Goal: Information Seeking & Learning: Learn about a topic

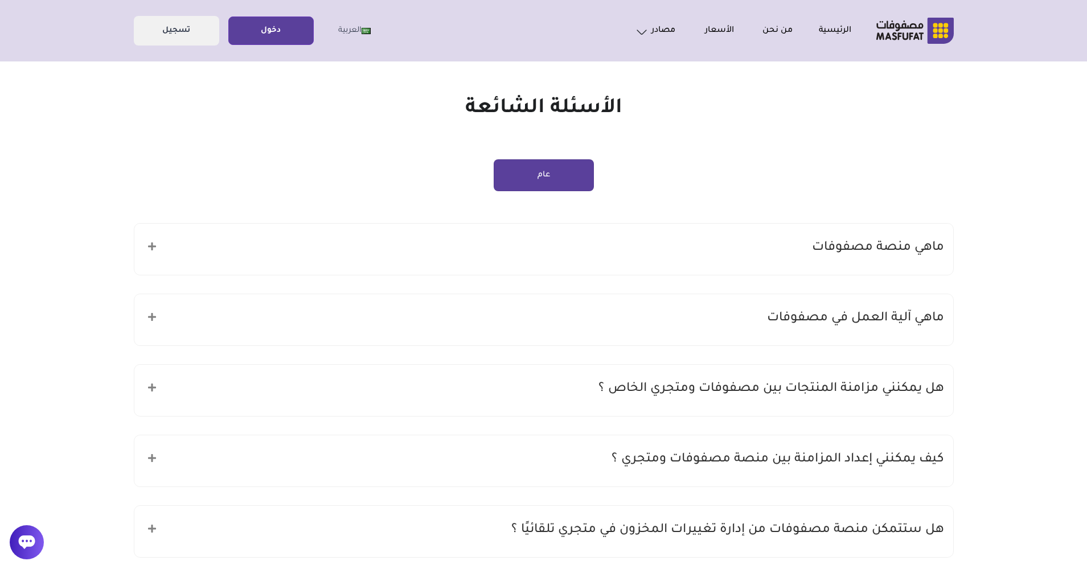
click at [886, 249] on h5 "ماهي منصة مصفوفات" at bounding box center [878, 248] width 132 height 22
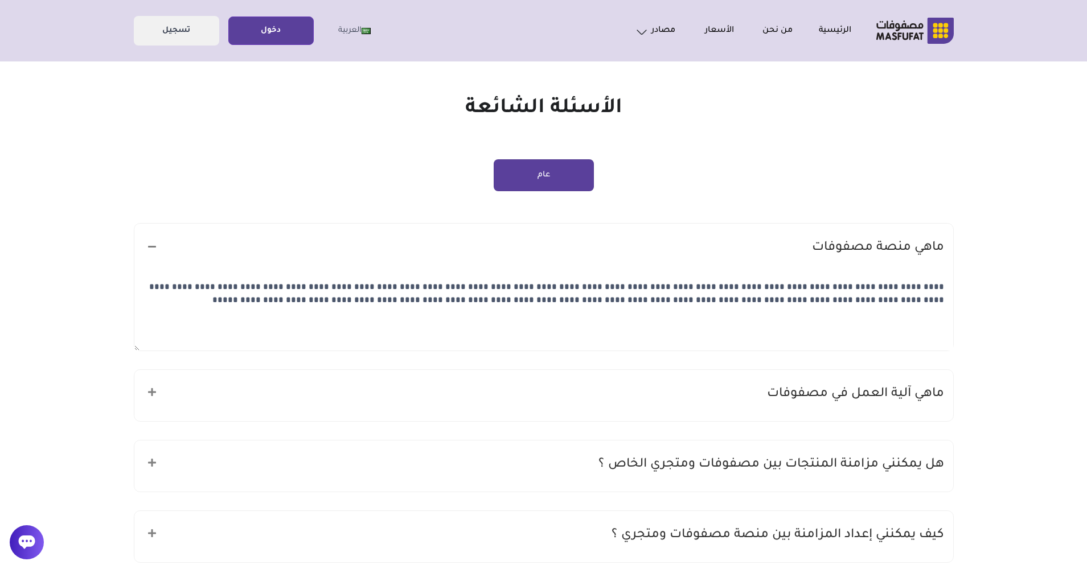
click at [886, 249] on h5 "ماهي منصة مصفوفات" at bounding box center [878, 248] width 132 height 22
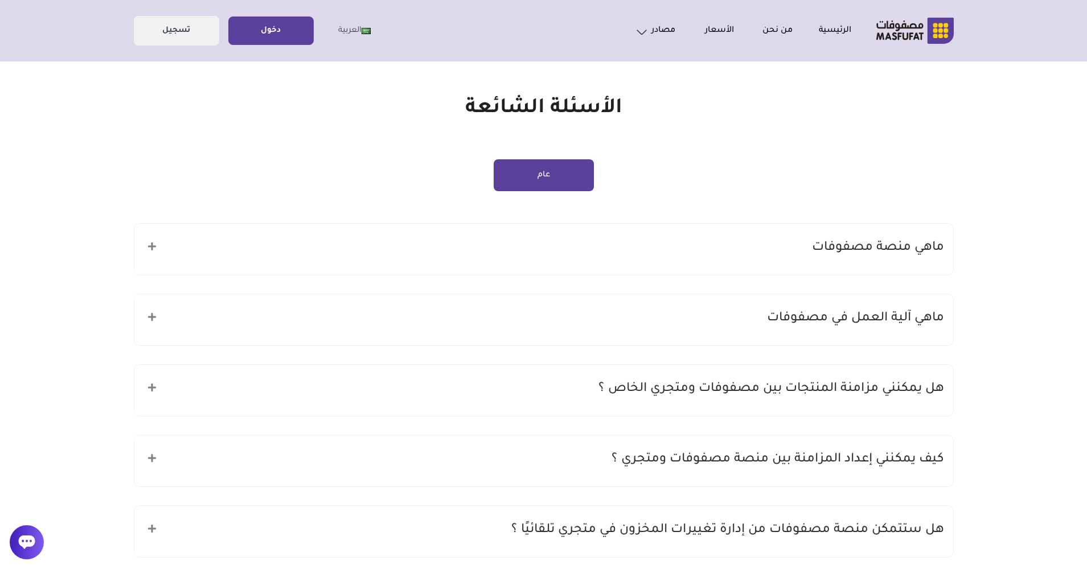
click at [901, 311] on h5 "ماهي آلية العمل في مصفوفات" at bounding box center [855, 319] width 177 height 22
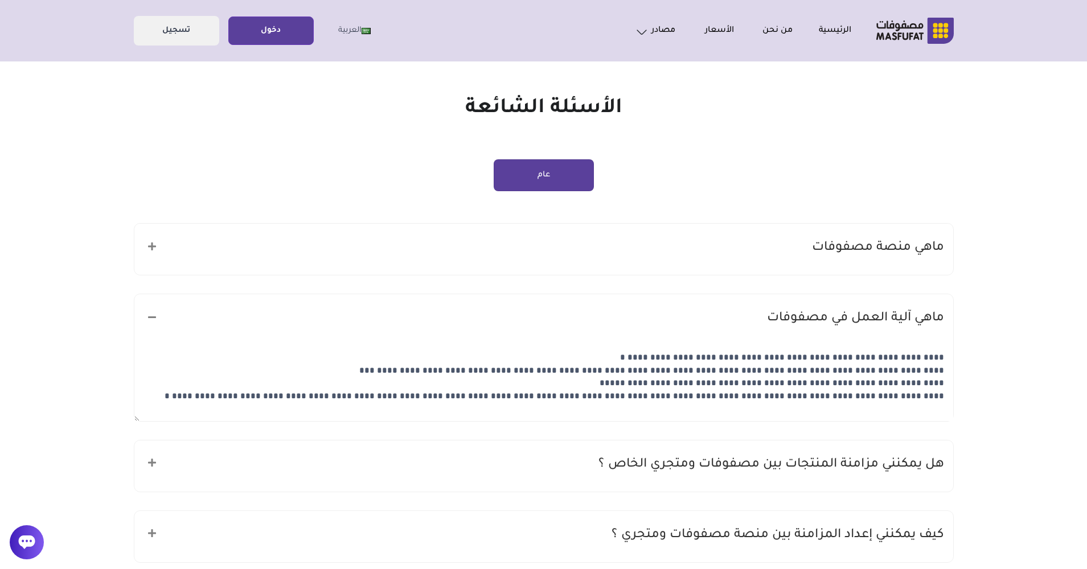
click at [901, 311] on h5 "ماهي آلية العمل في مصفوفات" at bounding box center [855, 319] width 177 height 22
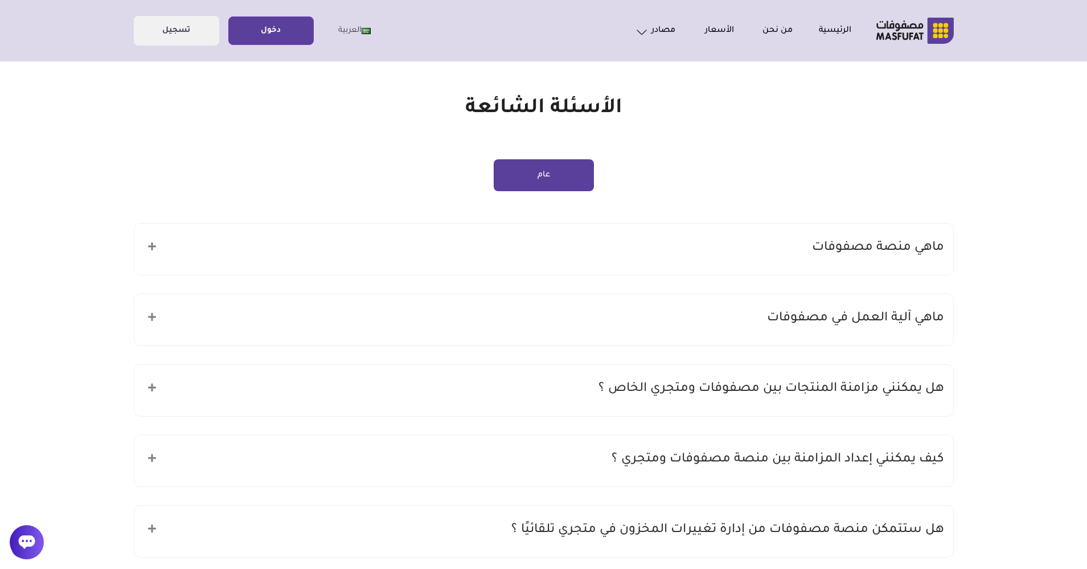
scroll to position [114, 0]
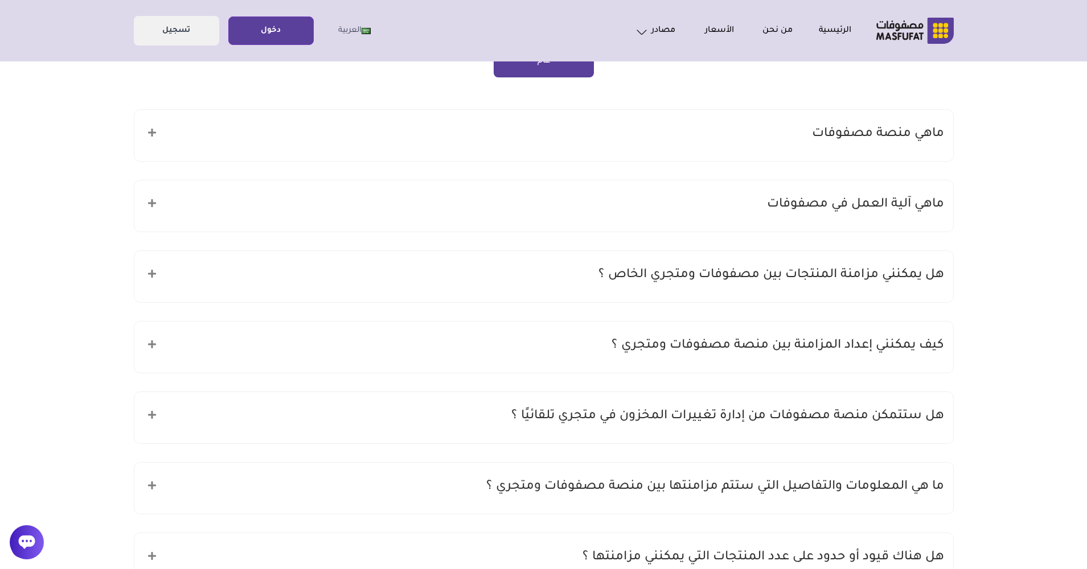
click at [860, 272] on h5 "هل يمكنني مزامنة المنتجات بين مصفوفات ومتجري الخاص ؟" at bounding box center [771, 276] width 346 height 22
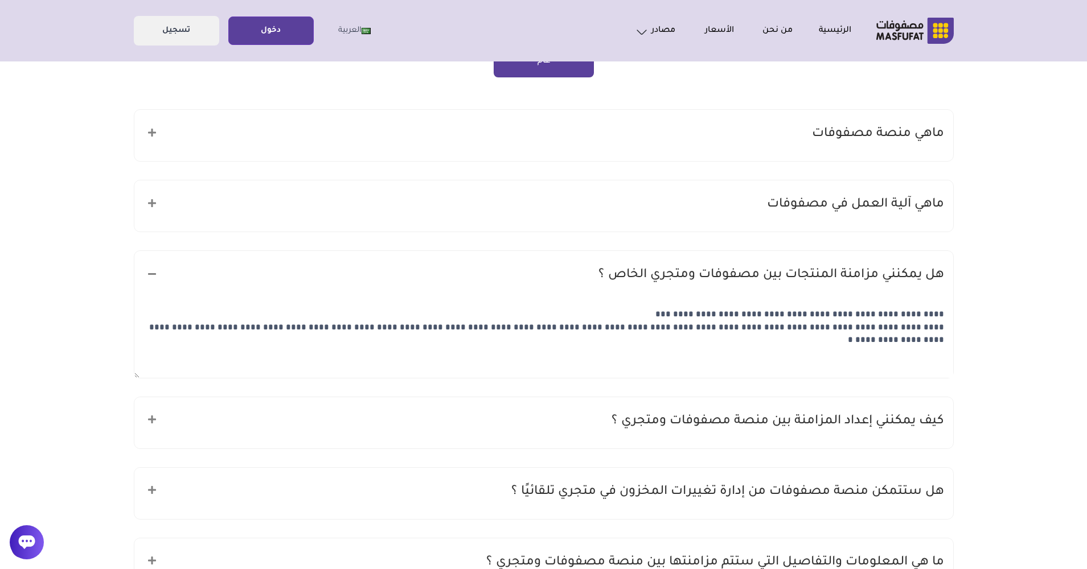
click at [860, 272] on h5 "هل يمكنني مزامنة المنتجات بين مصفوفات ومتجري الخاص ؟" at bounding box center [771, 276] width 346 height 22
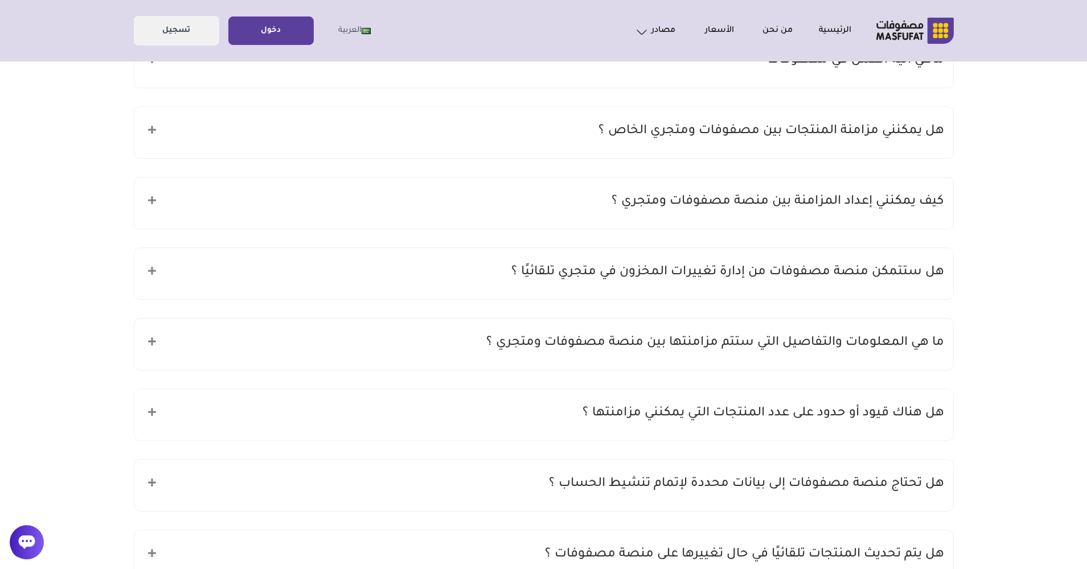
scroll to position [285, 0]
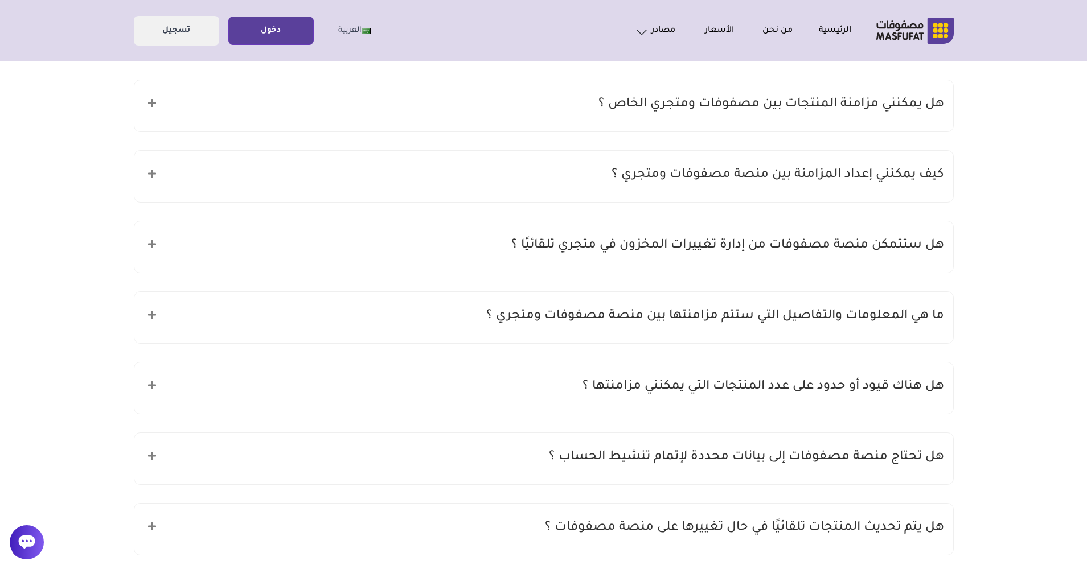
click at [856, 176] on h5 "كيف يمكنني إعداد المزامنة بين منصة مصفوفات ومتجري ؟" at bounding box center [777, 176] width 332 height 22
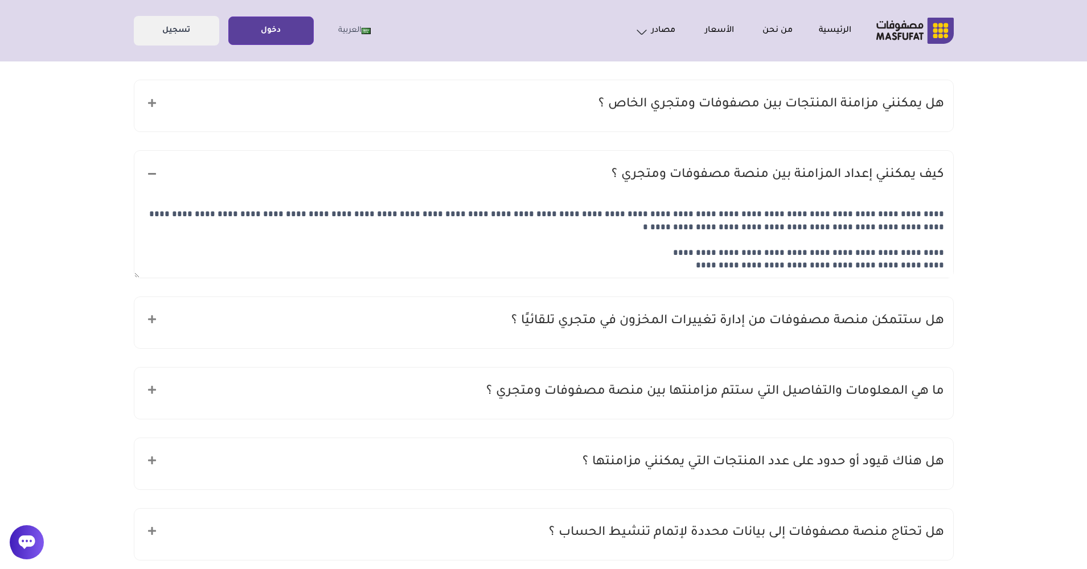
click at [856, 176] on h5 "كيف يمكنني إعداد المزامنة بين منصة مصفوفات ومتجري ؟" at bounding box center [777, 176] width 332 height 22
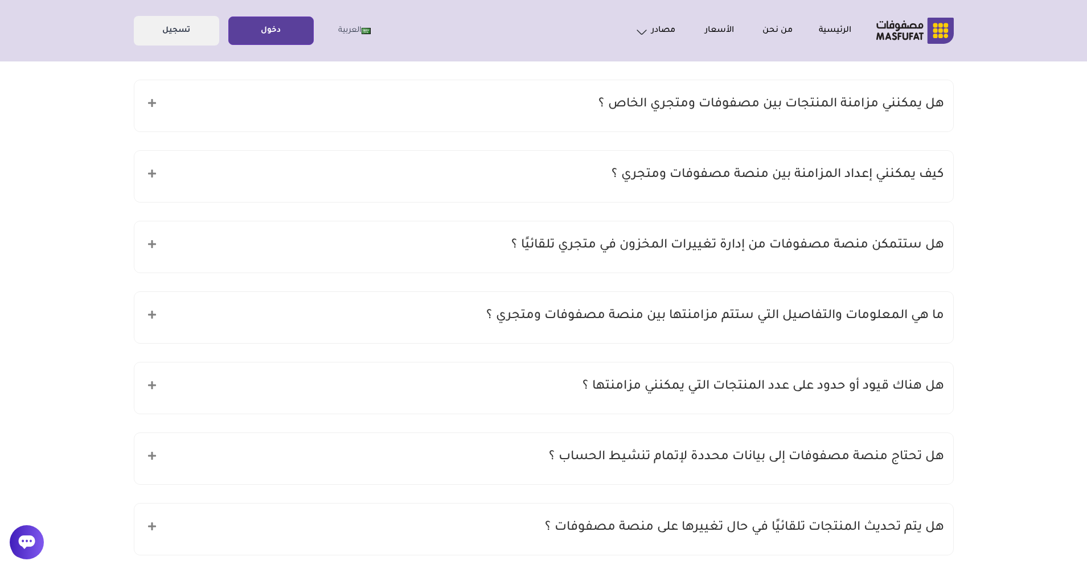
click at [816, 235] on h5 "هل ستتمكن منصة مصفوفات من إدارة تغييرات المخزون في متجري تلقائيًا ؟" at bounding box center [727, 246] width 433 height 22
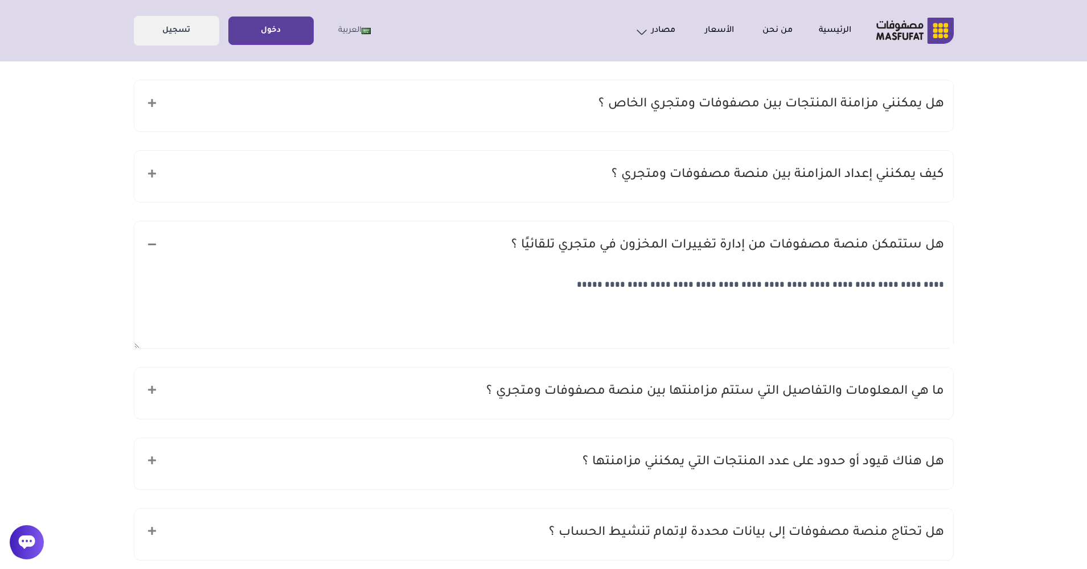
click at [816, 231] on div "هل ستتمكن منصة مصفوفات من إدارة تغييرات المخزون في متجري تلقائيًا ؟" at bounding box center [543, 246] width 819 height 51
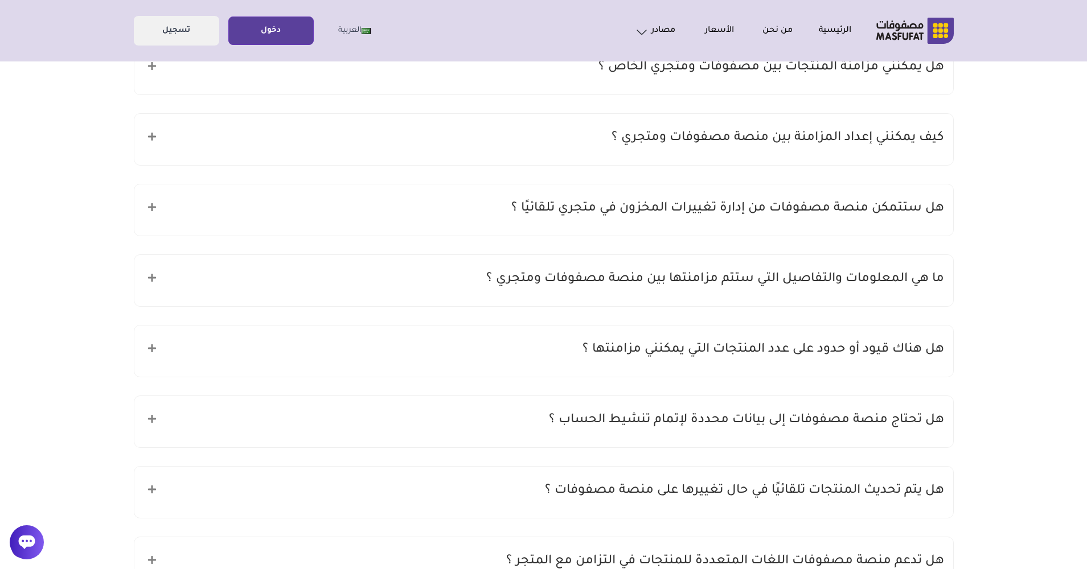
scroll to position [342, 0]
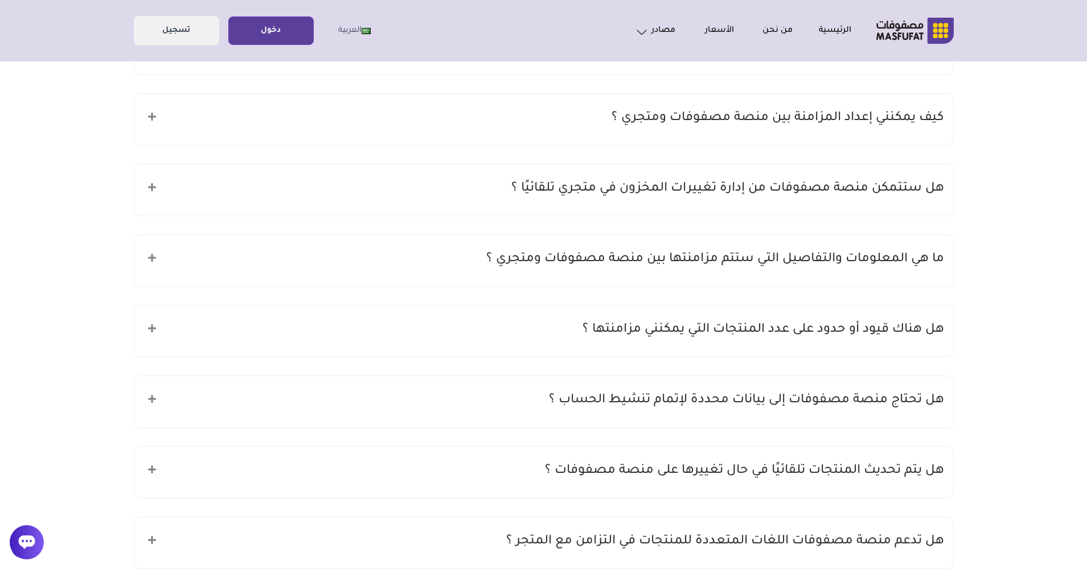
click at [848, 252] on h5 "ما هي المعلومات والتفاصيل التي ستتم مزامنتها بين منصة مصفوفات ومتجري ؟" at bounding box center [715, 260] width 458 height 22
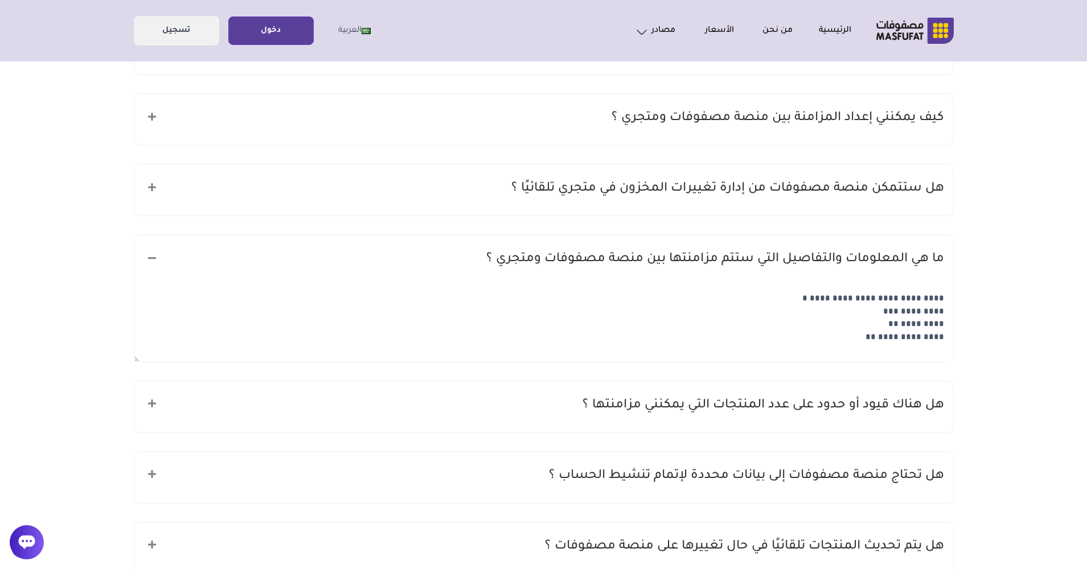
click at [848, 252] on h5 "ما هي المعلومات والتفاصيل التي ستتم مزامنتها بين منصة مصفوفات ومتجري ؟" at bounding box center [715, 260] width 458 height 22
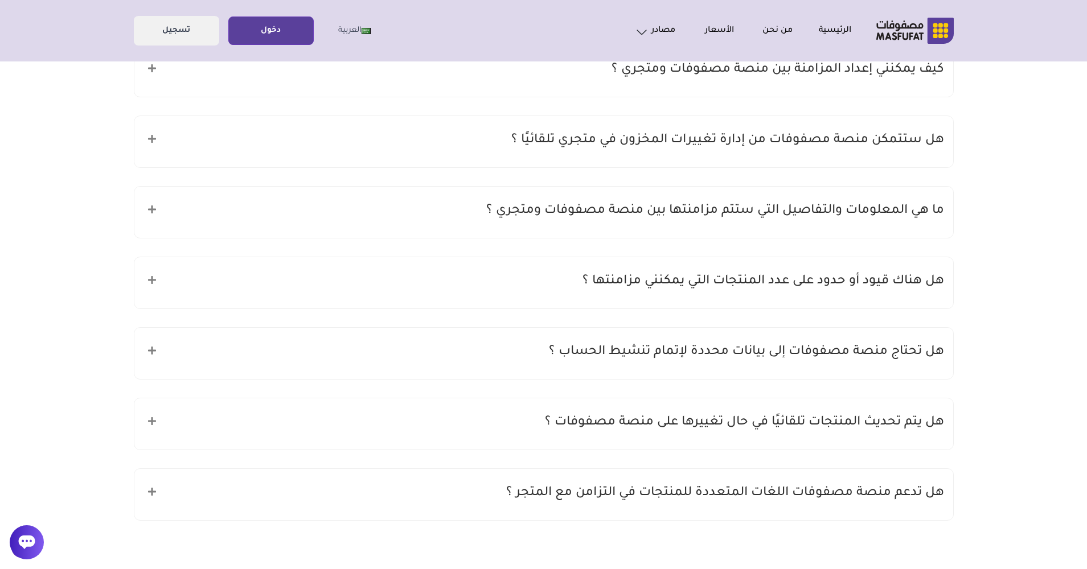
scroll to position [455, 0]
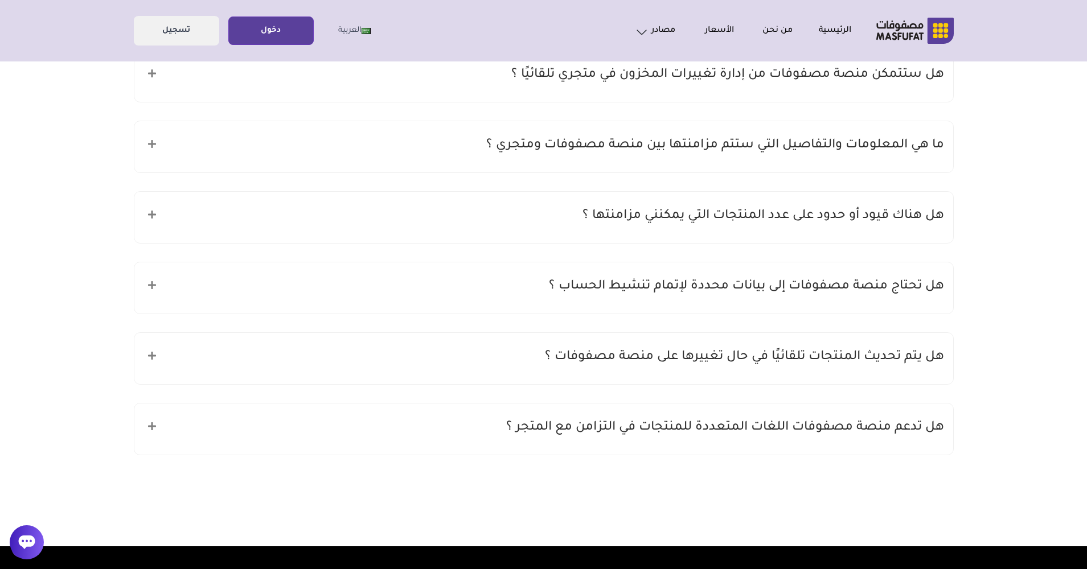
click at [844, 221] on h5 "هل هناك قيود أو حدود على عدد المنتجات التي يمكنني مزامنتها ؟" at bounding box center [762, 217] width 361 height 22
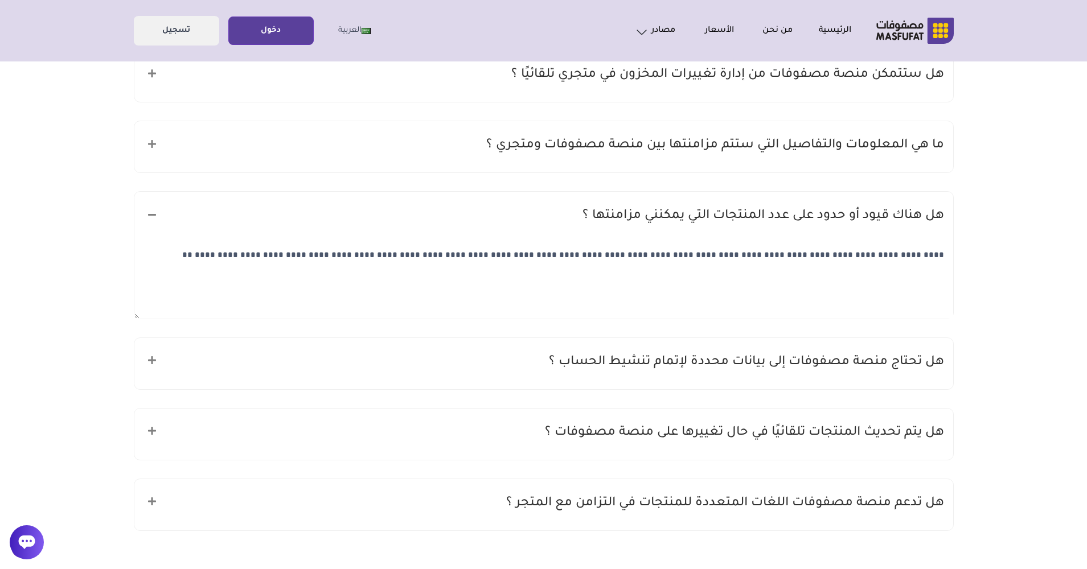
click at [844, 221] on h5 "هل هناك قيود أو حدود على عدد المنتجات التي يمكنني مزامنتها ؟" at bounding box center [762, 217] width 361 height 22
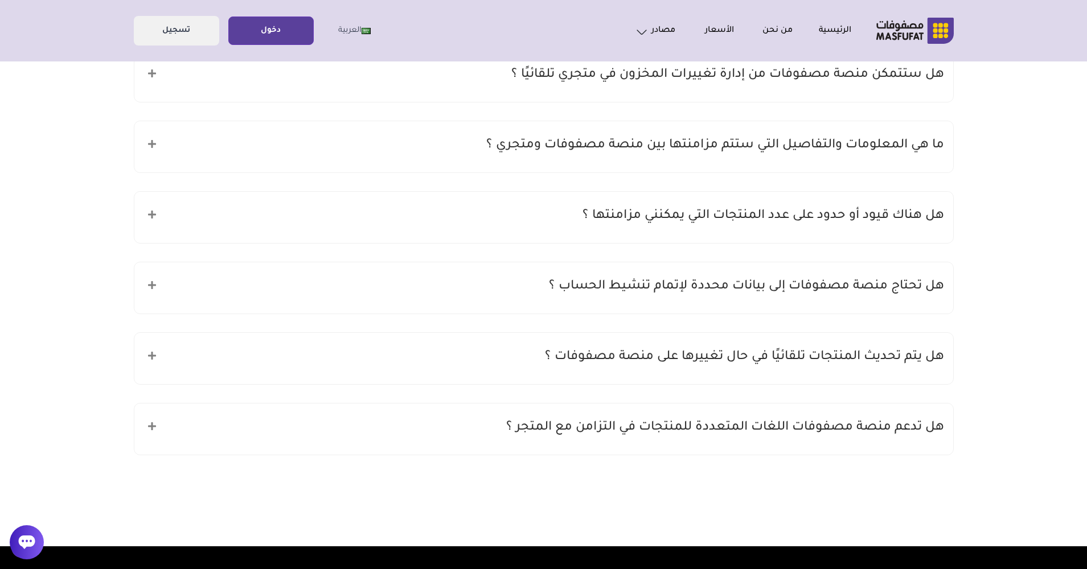
click at [903, 270] on div "هل تحتاج منصة مصفوفات إلى بيانات محددة لإتمام تنشيط الحساب ؟" at bounding box center [543, 287] width 819 height 51
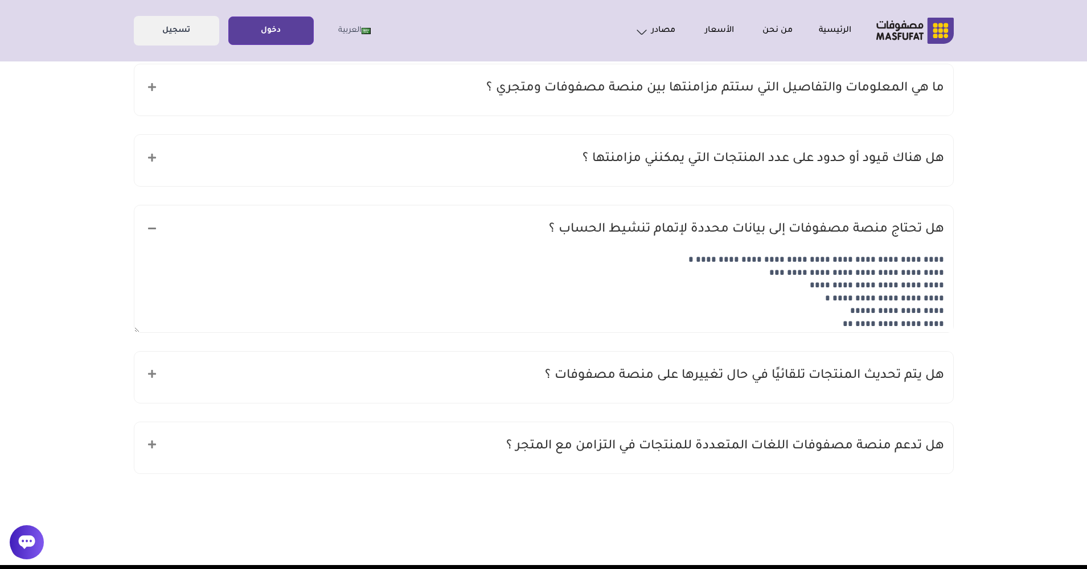
scroll to position [0, 0]
click at [861, 246] on div "هل تحتاج منصة مصفوفات إلى بيانات محددة لإتمام تنشيط الحساب ؟" at bounding box center [543, 231] width 819 height 51
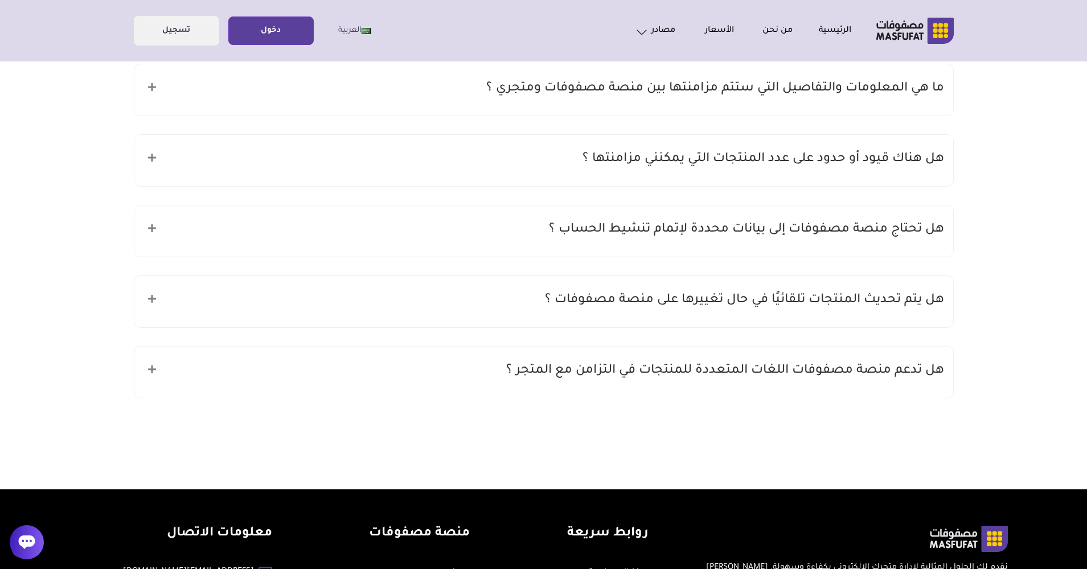
click at [875, 297] on h5 "هل يتم تحديث المنتجات تلقائيًا في حال تغييرها على منصة مصفوفات ؟" at bounding box center [744, 301] width 399 height 22
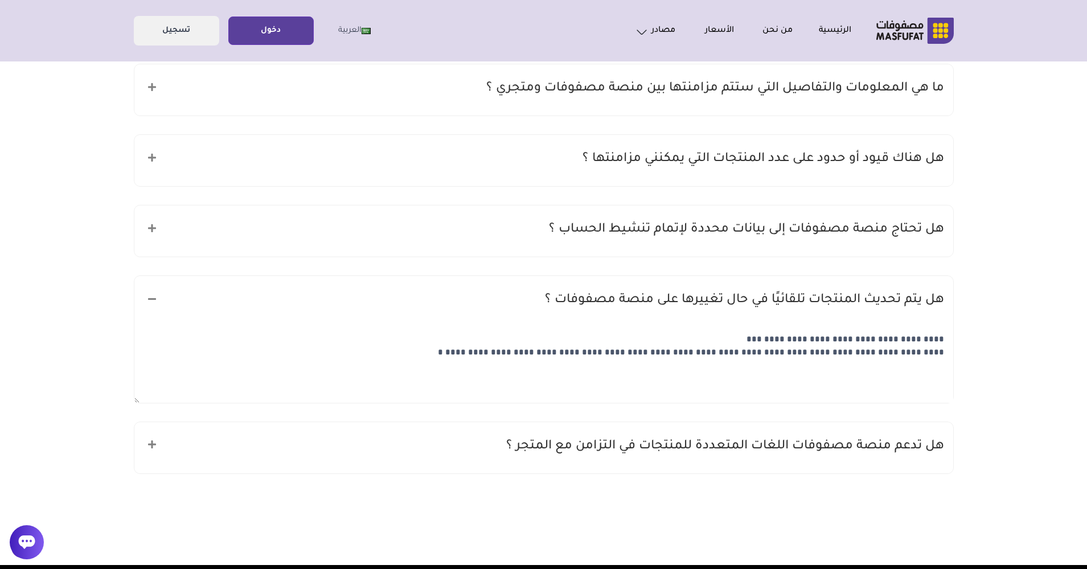
click at [875, 297] on h5 "هل يتم تحديث المنتجات تلقائيًا في حال تغييرها على منصة مصفوفات ؟" at bounding box center [744, 301] width 399 height 22
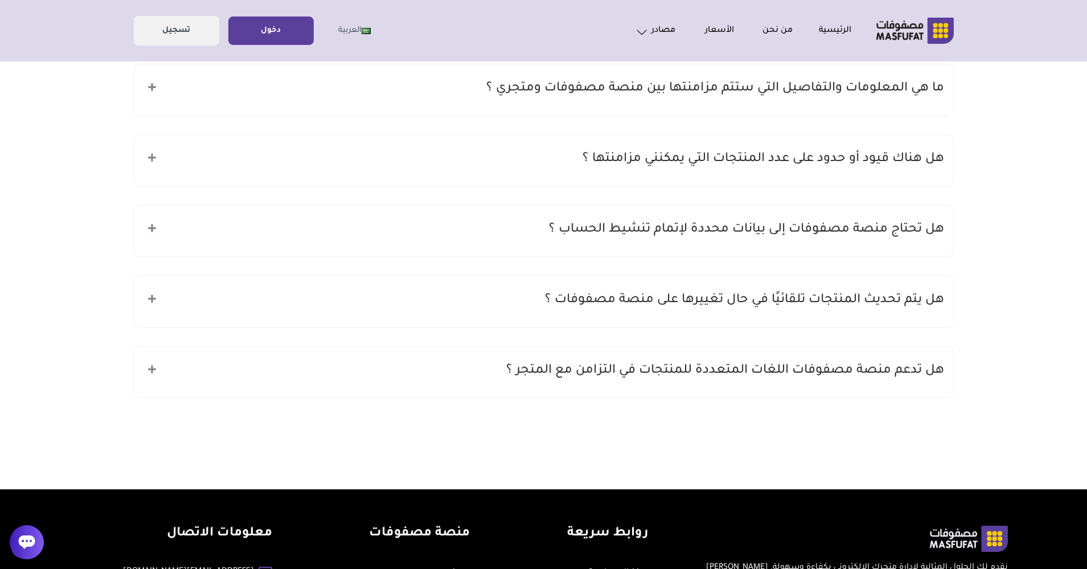
click at [908, 360] on h5 "هل تدعم منصة مصفوفات اللغات المتعددة للمنتجات في التزامن مع المتجر ؟" at bounding box center [725, 371] width 438 height 22
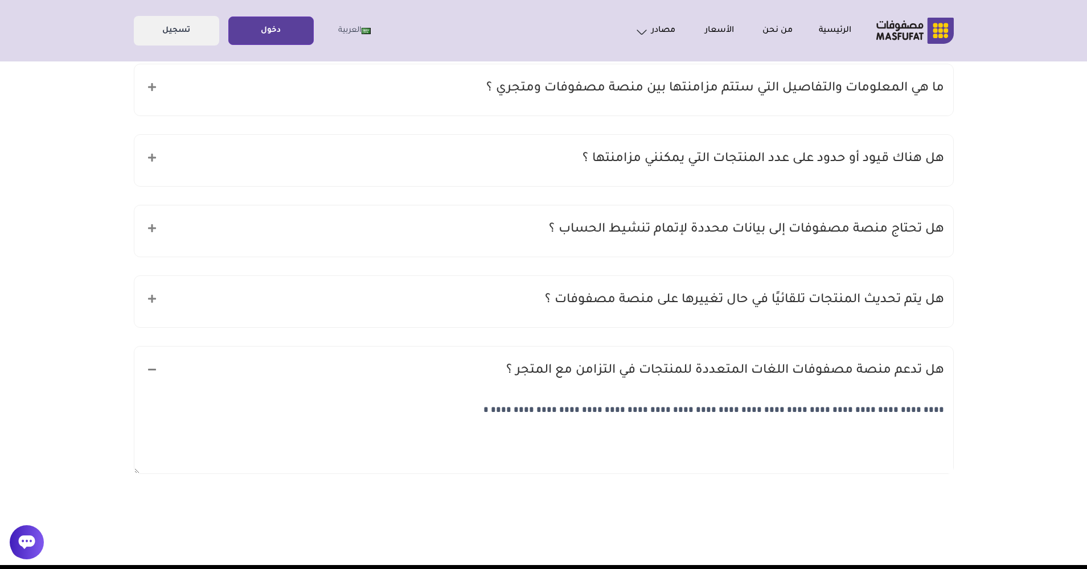
click at [909, 367] on h5 "هل تدعم منصة مصفوفات اللغات المتعددة للمنتجات في التزامن مع المتجر ؟" at bounding box center [725, 371] width 438 height 22
